Goal: Task Accomplishment & Management: Use online tool/utility

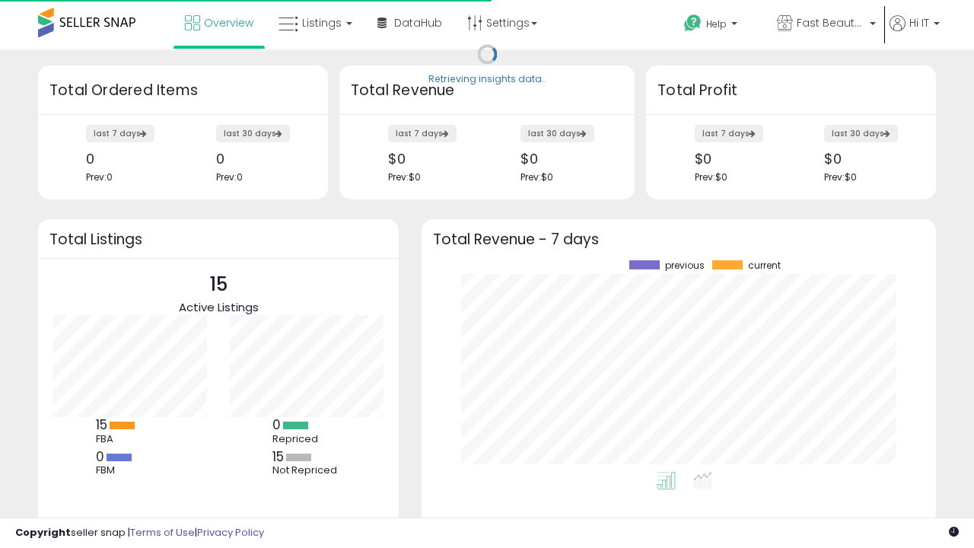
scroll to position [211, 484]
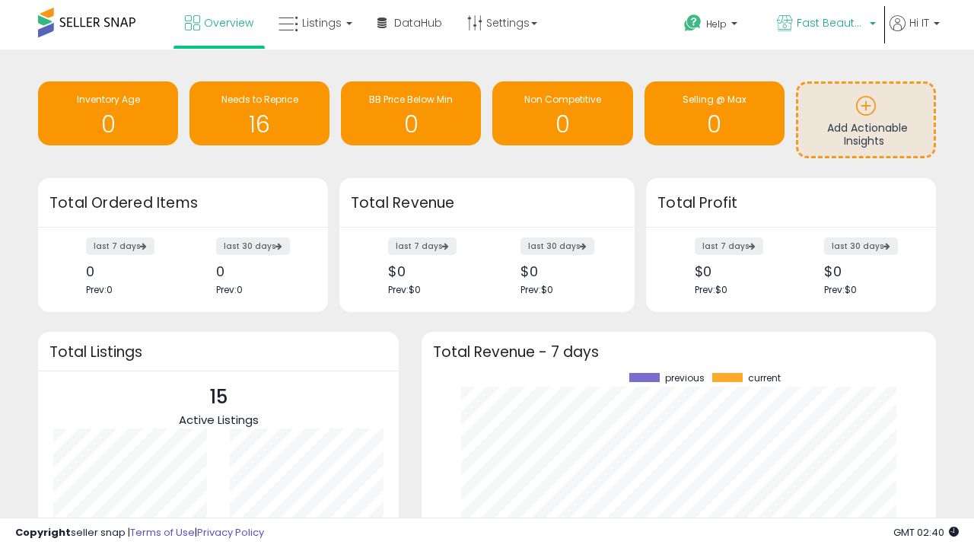
click at [824, 24] on span "Fast Beauty ([GEOGRAPHIC_DATA])" at bounding box center [830, 22] width 68 height 15
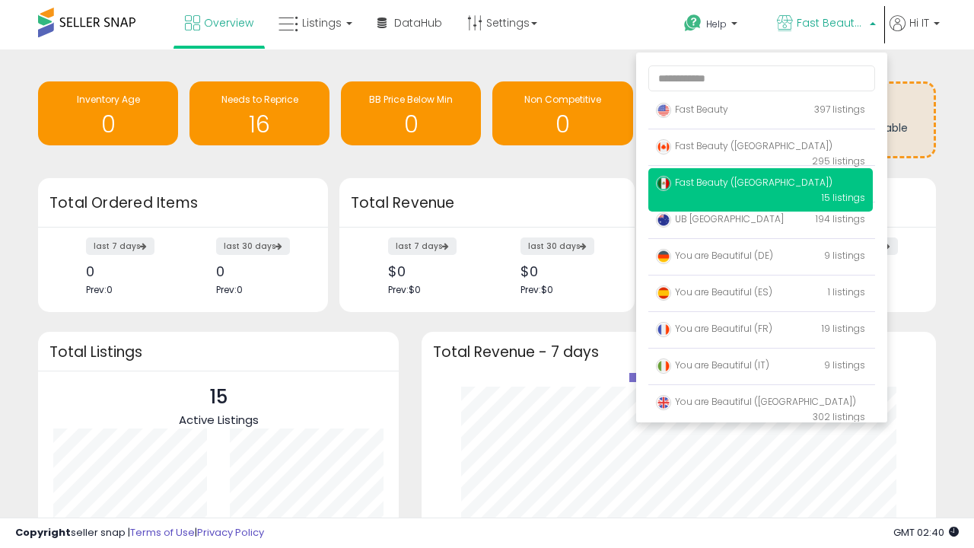
click at [760, 404] on span "You are Beautiful ([GEOGRAPHIC_DATA])" at bounding box center [756, 401] width 200 height 13
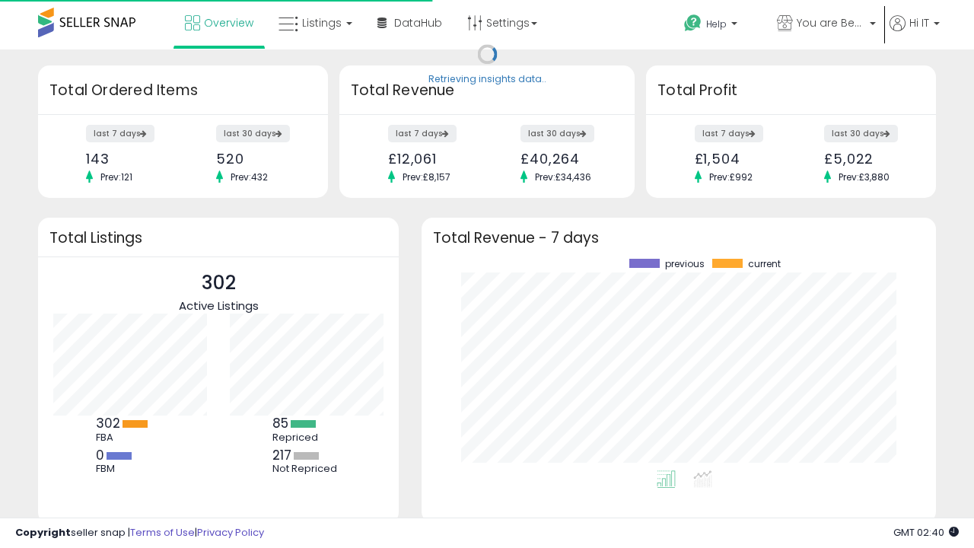
scroll to position [211, 484]
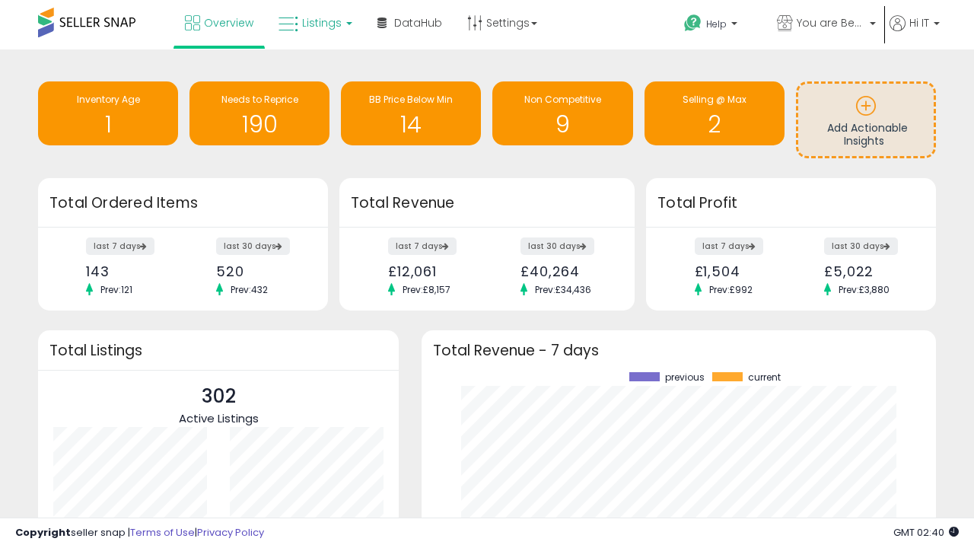
click at [313, 23] on span "Listings" at bounding box center [322, 22] width 40 height 15
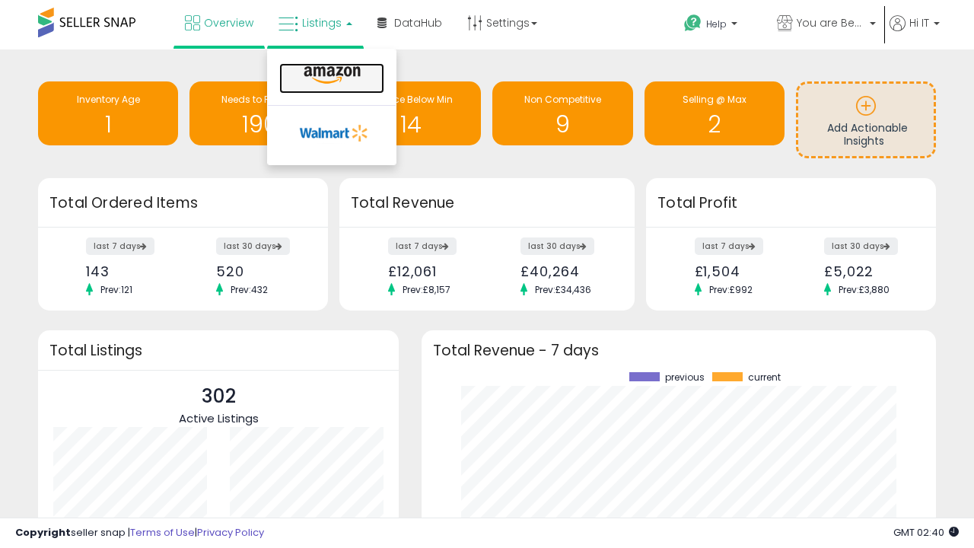
click at [330, 75] on icon at bounding box center [332, 75] width 66 height 20
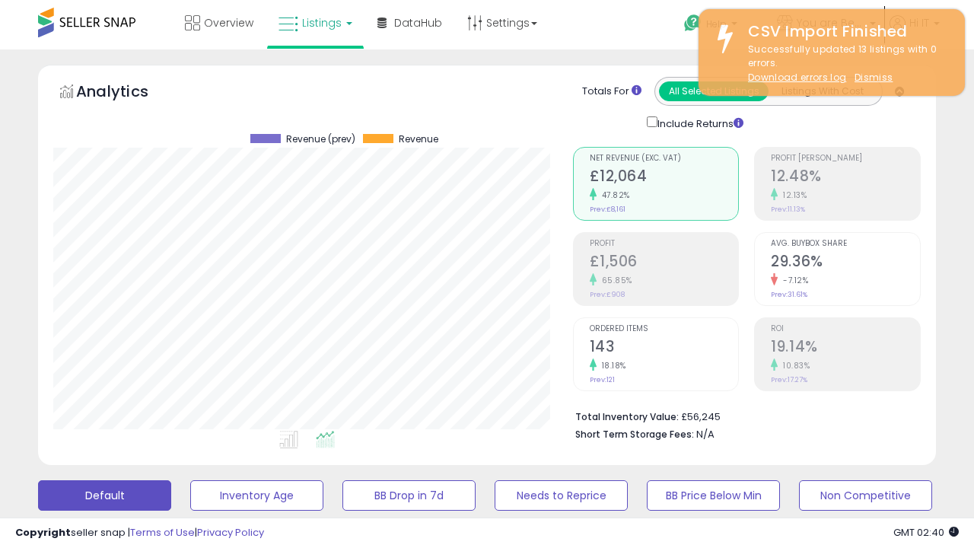
scroll to position [414, 0]
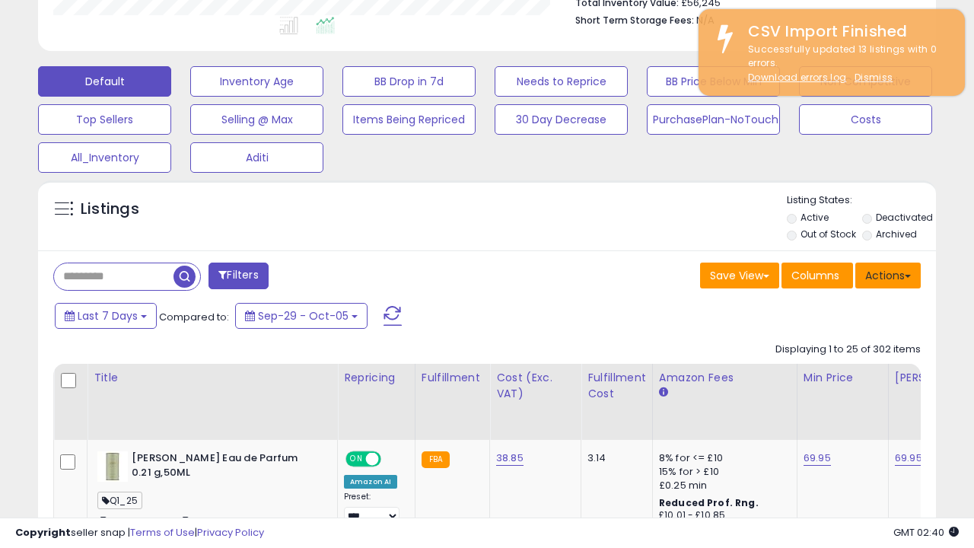
click at [888, 274] on button "Actions" at bounding box center [887, 275] width 65 height 26
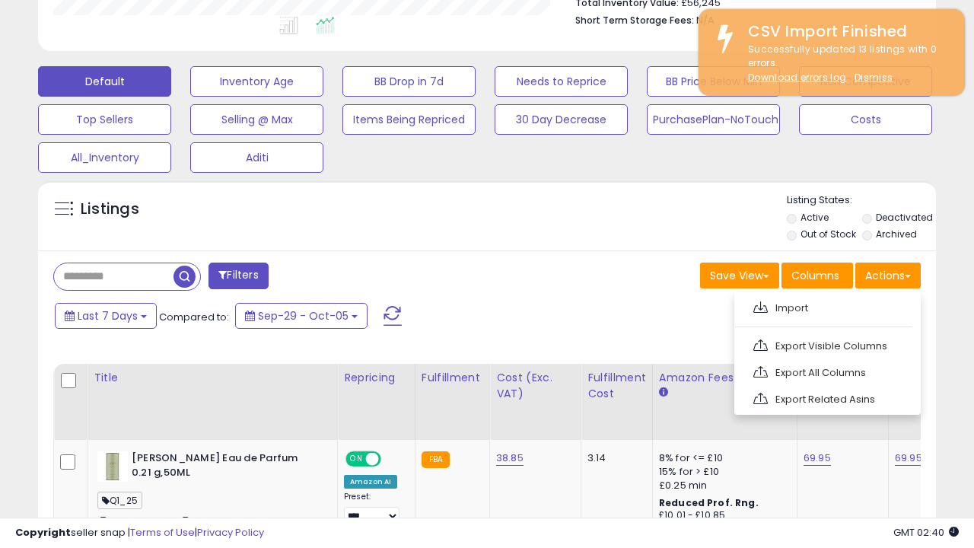
click at [760, 305] on span at bounding box center [760, 306] width 14 height 11
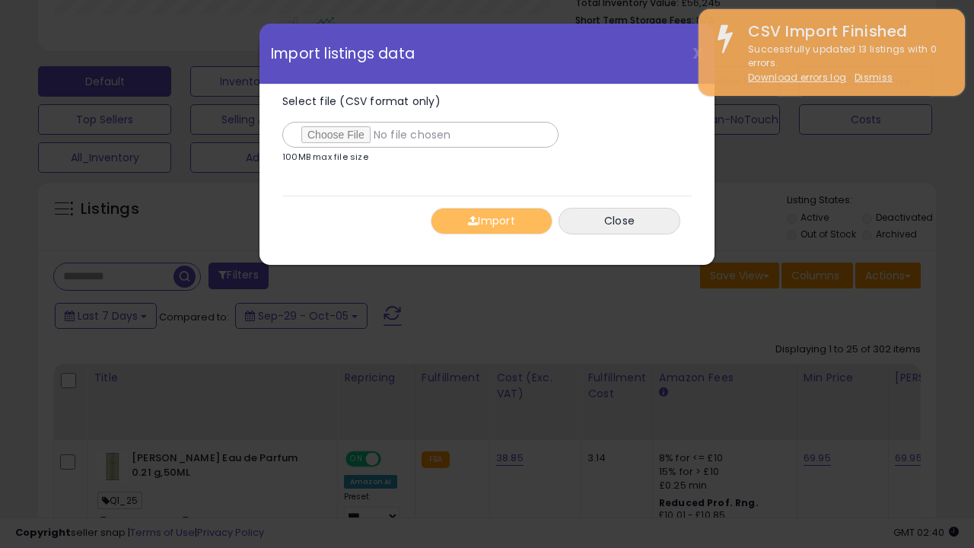
type input "**********"
click at [491, 221] on button "Import" at bounding box center [491, 221] width 122 height 27
